Goal: Task Accomplishment & Management: Use online tool/utility

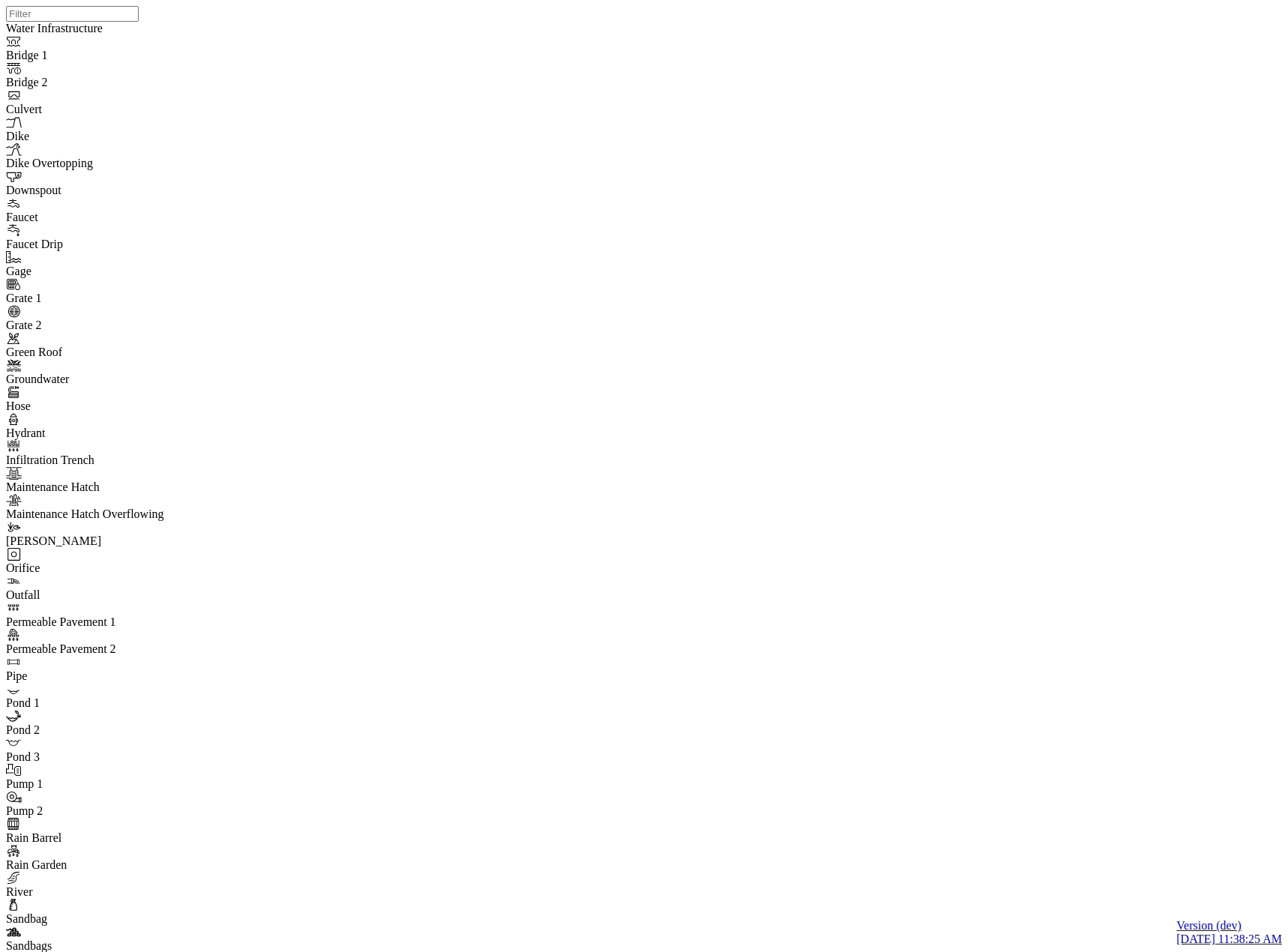
select select "CIRCLE"
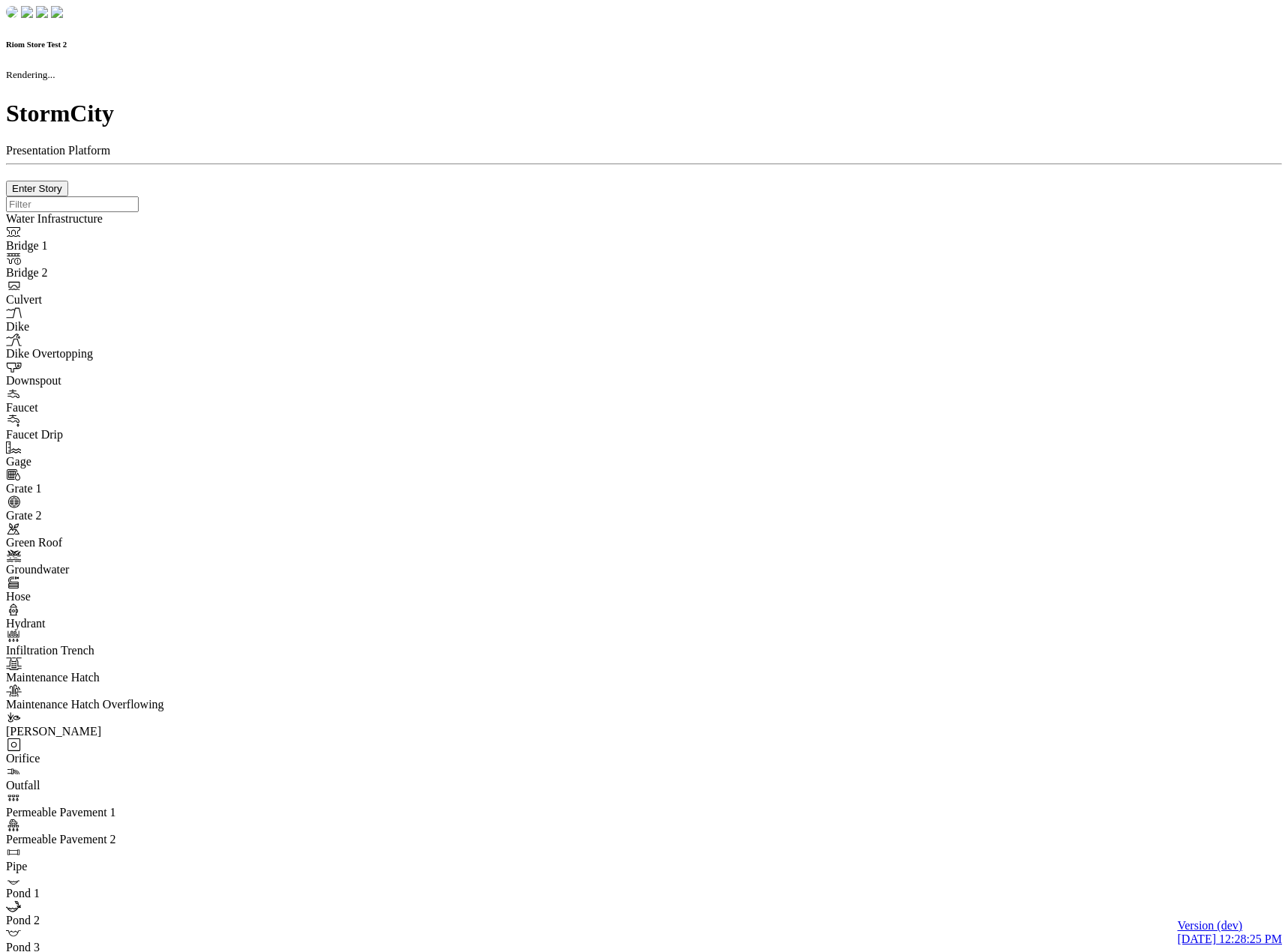
checkbox input "true"
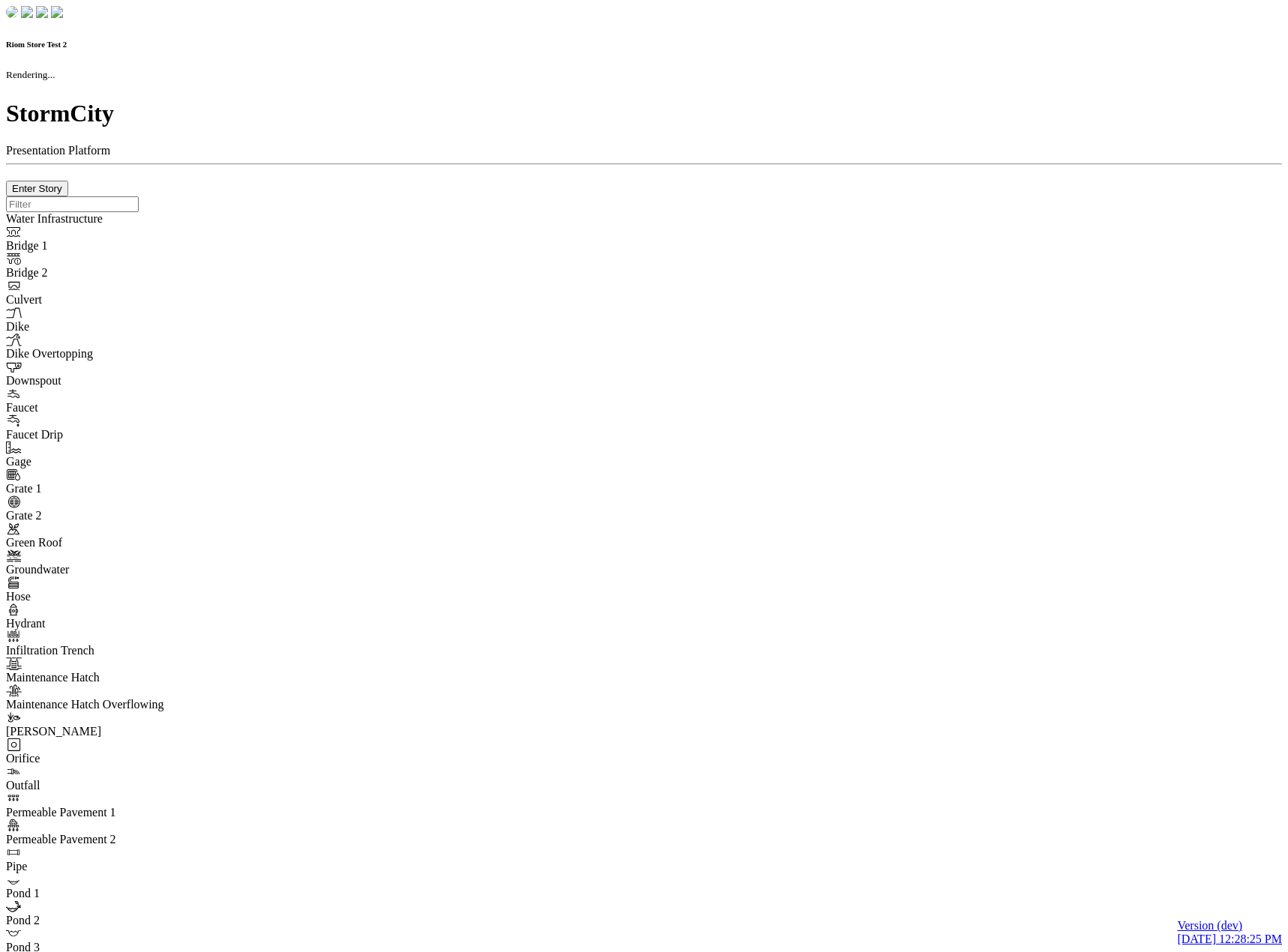
type input "0m"
type textarea "Depth = 0"
checkbox input "true"
select select "CIRCLE"
type input "7"
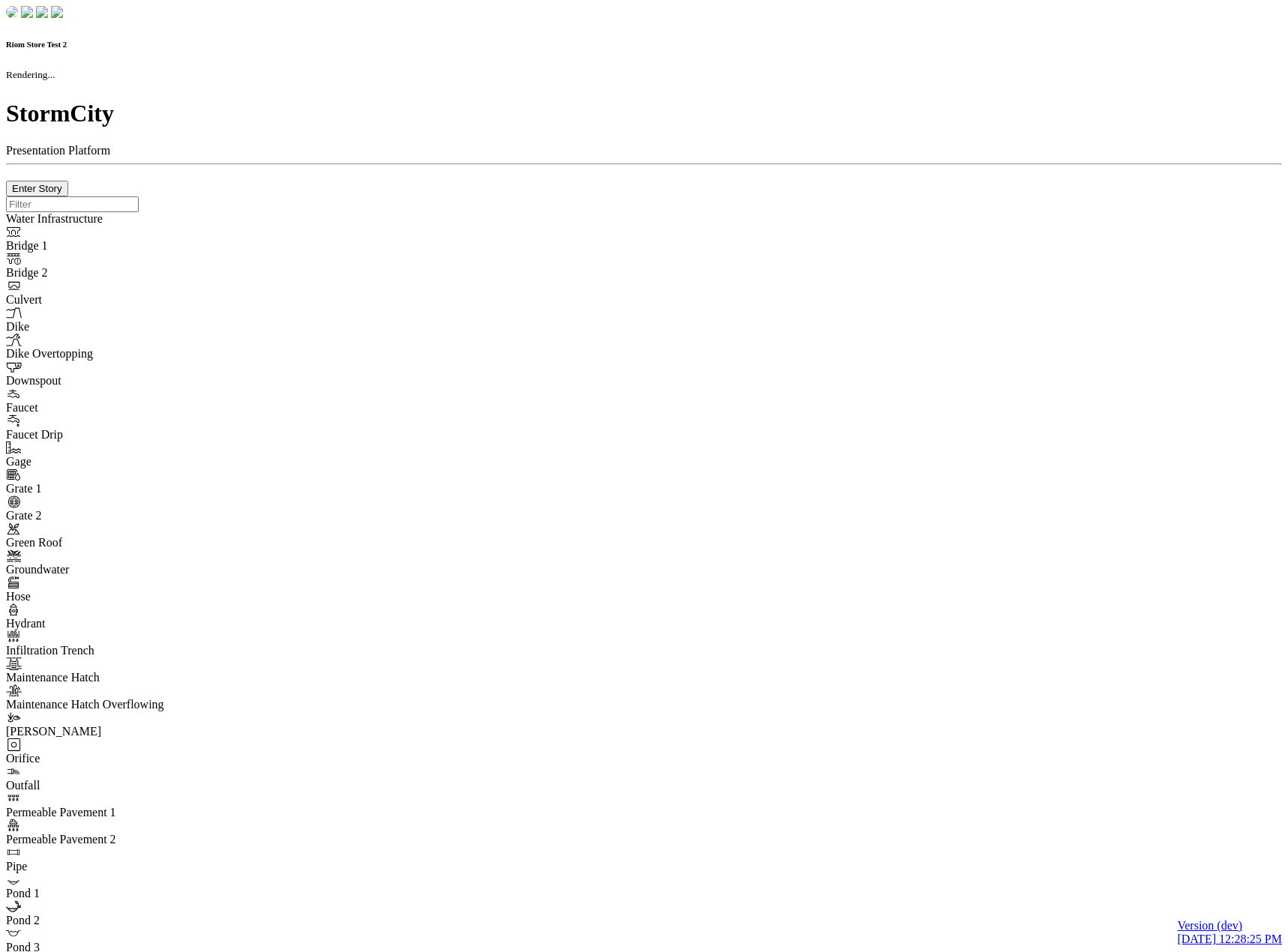
checkbox input "true"
type input "0"
type textarea "<i class="far fa-building"></i>"
select select "None"
type input "7"
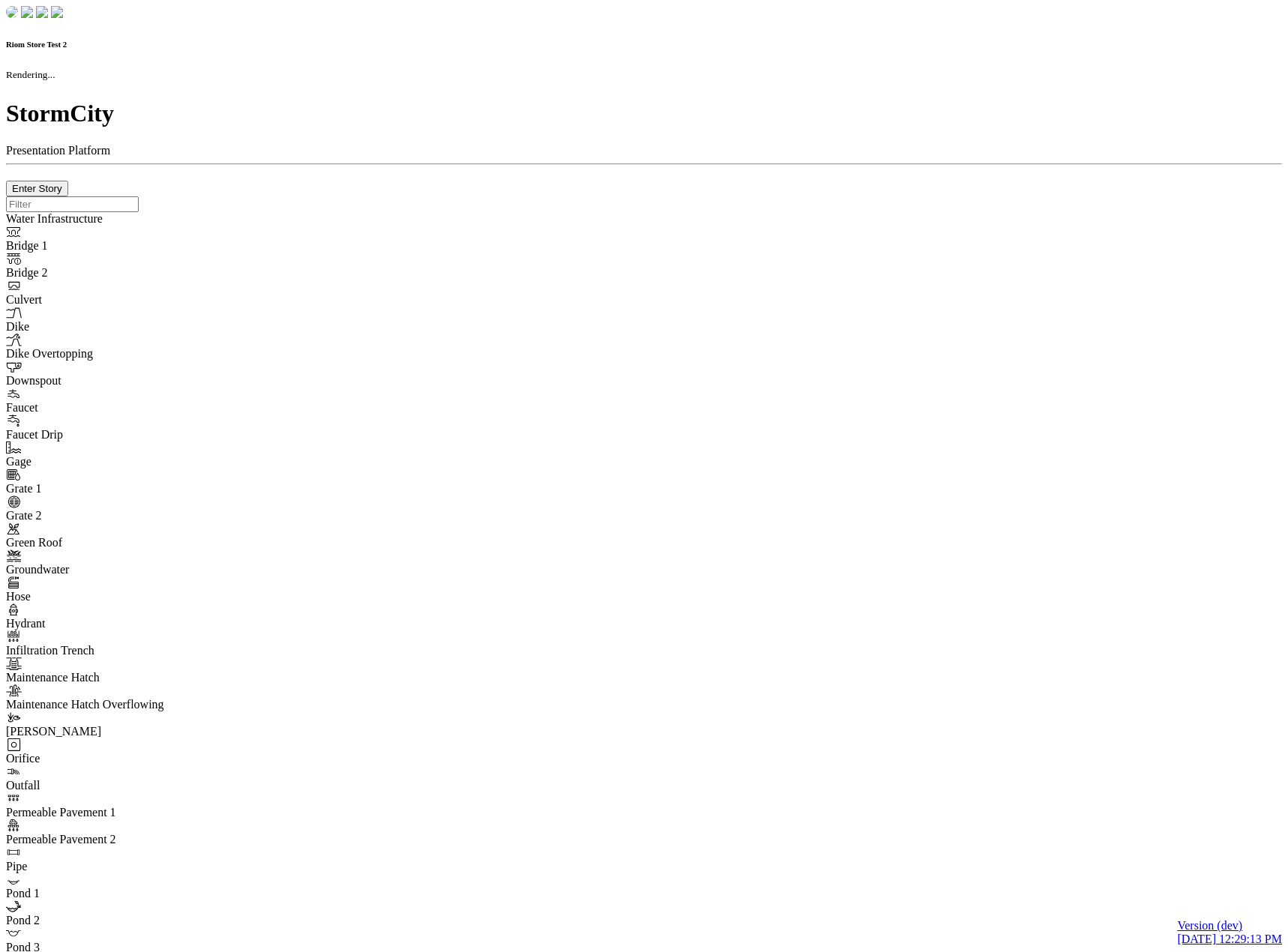
checkbox input "true"
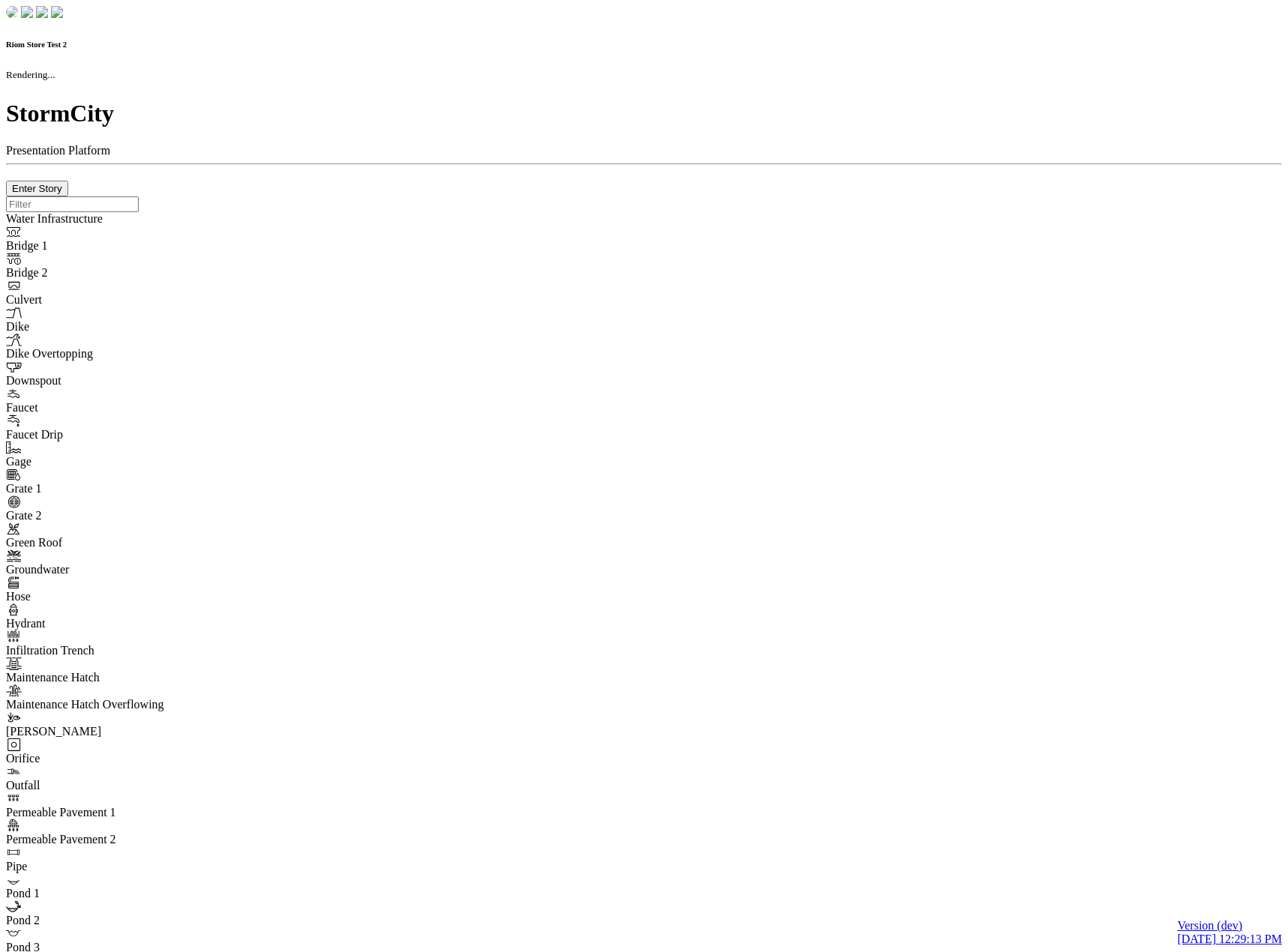
type input "0m"
type textarea "Depth = 0"
checkbox input "true"
select select "CIRCLE"
type input "7"
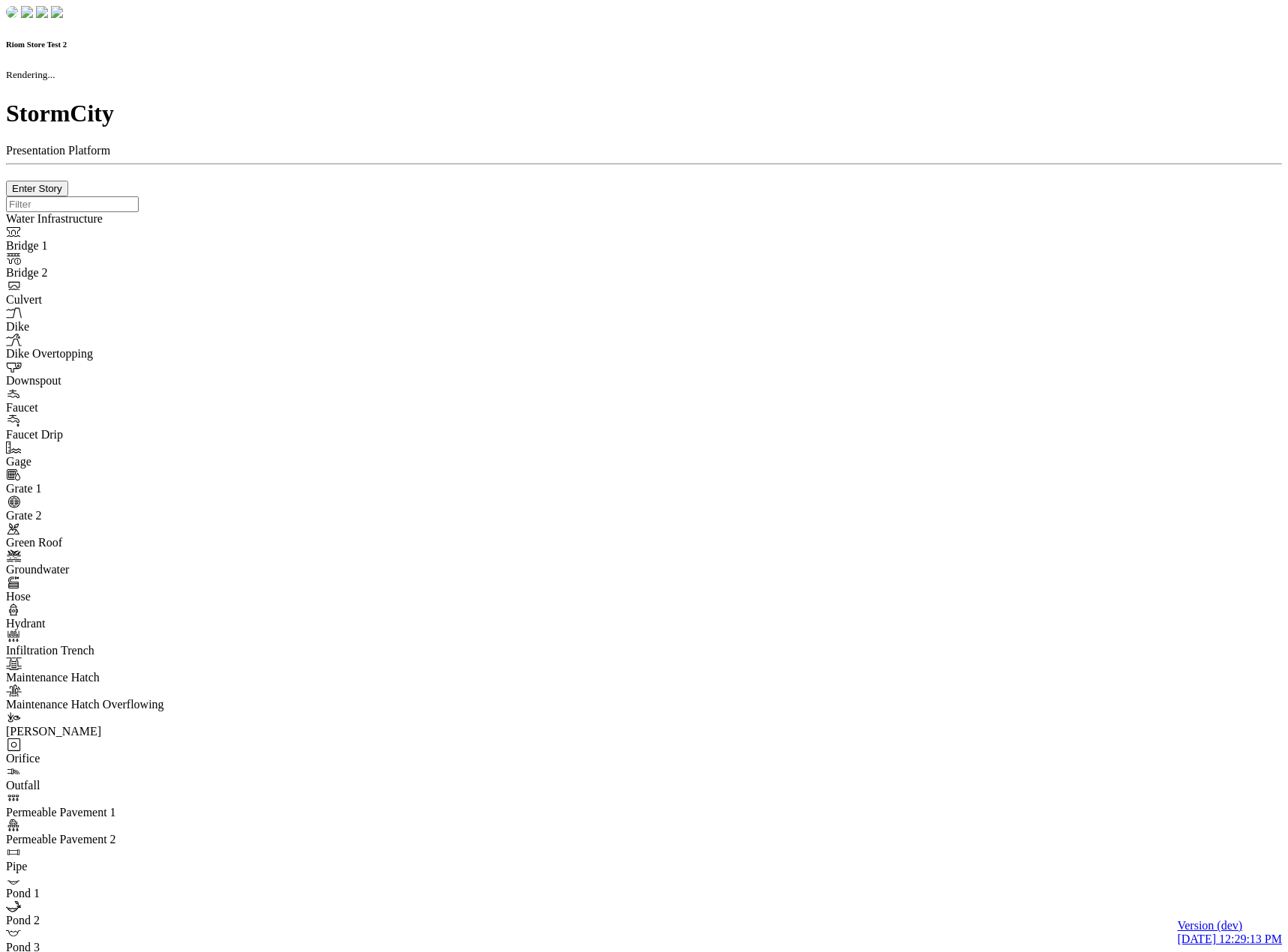
checkbox input "true"
type input "0"
type textarea "<i class="far fa-building"></i>"
select select "None"
type input "7"
